Goal: Find specific page/section

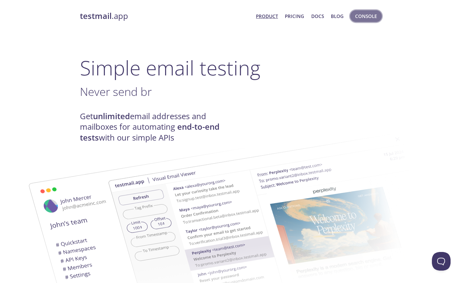
click at [361, 14] on span "Console" at bounding box center [366, 16] width 22 height 8
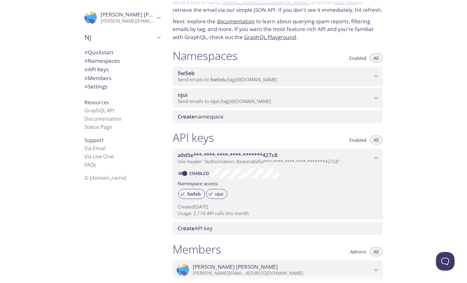
scroll to position [34, 0]
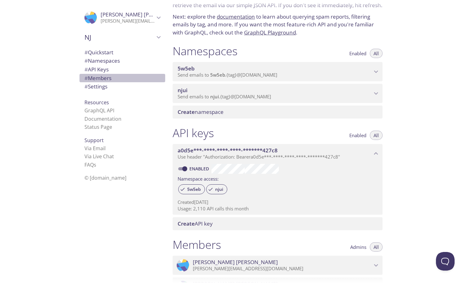
click at [105, 80] on span "# Members" at bounding box center [98, 78] width 27 height 7
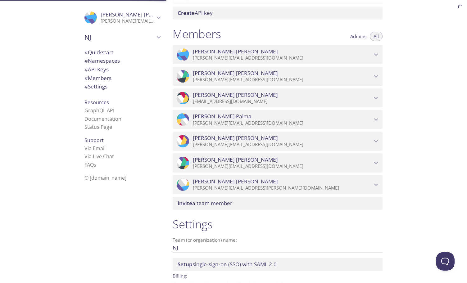
scroll to position [273, 0]
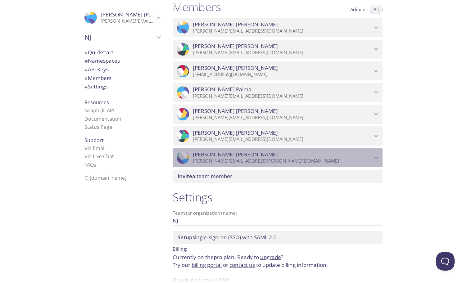
click at [254, 154] on span "[PERSON_NAME]" at bounding box center [282, 154] width 179 height 7
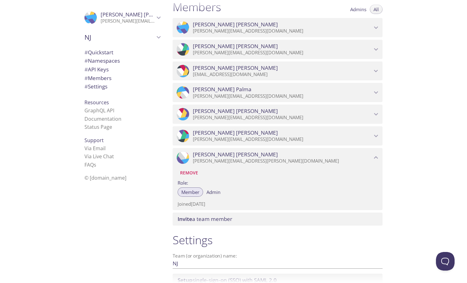
drag, startPoint x: 235, startPoint y: 154, endPoint x: 231, endPoint y: 168, distance: 14.1
click at [231, 168] on div ".cls-1 { fill: #6d5ca8; } .cls-2 { fill: #3fc191; } .cls-3 { fill: #3b4752; } .…" at bounding box center [278, 179] width 210 height 62
